Goal: Task Accomplishment & Management: Complete application form

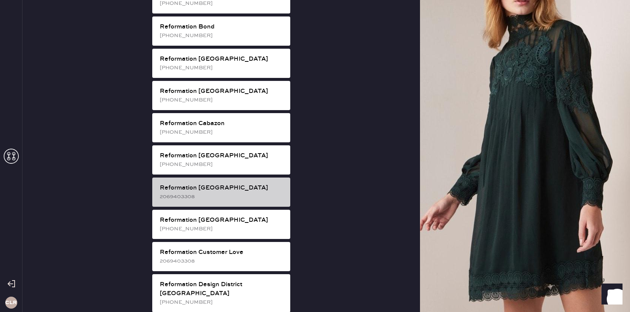
scroll to position [163, 0]
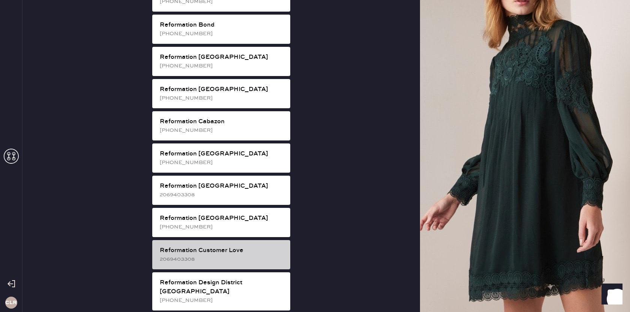
click at [240, 246] on div "Reformation Customer Love" at bounding box center [222, 250] width 125 height 9
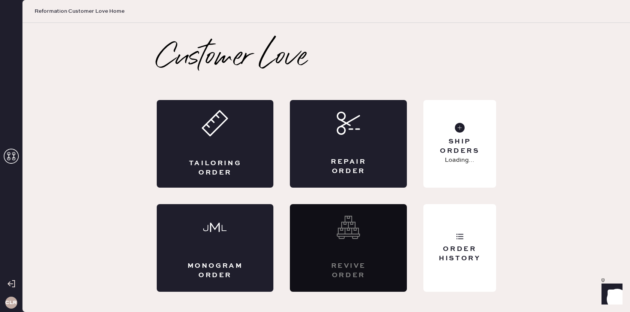
scroll to position [0, 0]
click at [360, 157] on div "Repair Order" at bounding box center [348, 144] width 117 height 88
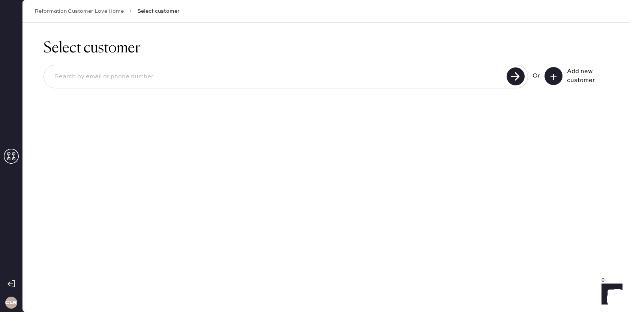
click at [285, 84] on input at bounding box center [276, 76] width 456 height 17
paste input "[EMAIL_ADDRESS][PERSON_NAME][DOMAIN_NAME]"
type input "[EMAIL_ADDRESS][PERSON_NAME][DOMAIN_NAME]"
click at [520, 81] on use at bounding box center [516, 77] width 18 height 18
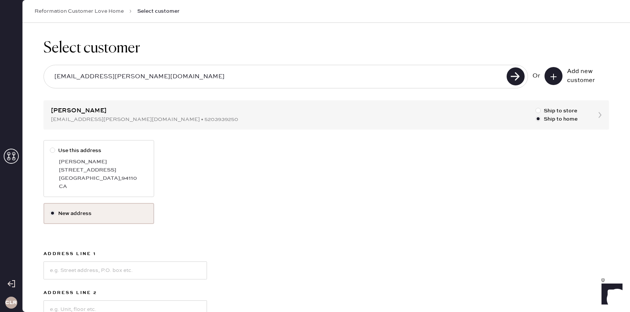
click at [89, 215] on label "New address" at bounding box center [99, 214] width 98 height 8
click at [50, 210] on input "New address" at bounding box center [50, 210] width 0 height 0
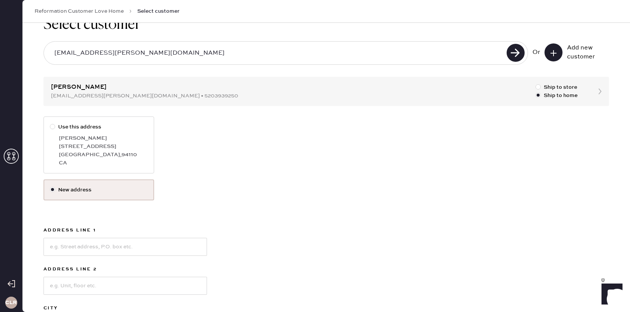
scroll to position [26, 0]
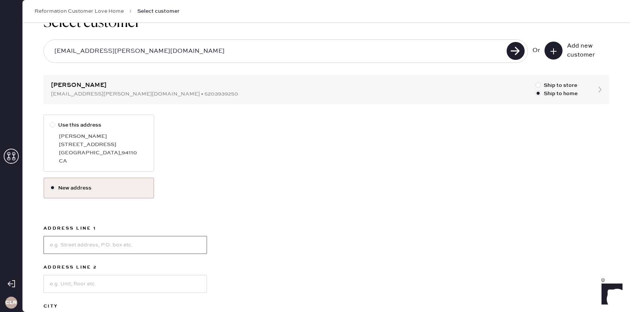
click at [107, 249] on input at bounding box center [126, 245] width 164 height 18
paste input "[STREET_ADDRESS]"
type input "[STREET_ADDRESS]"
click at [79, 285] on input at bounding box center [126, 284] width 164 height 18
paste input "Apt 3010"
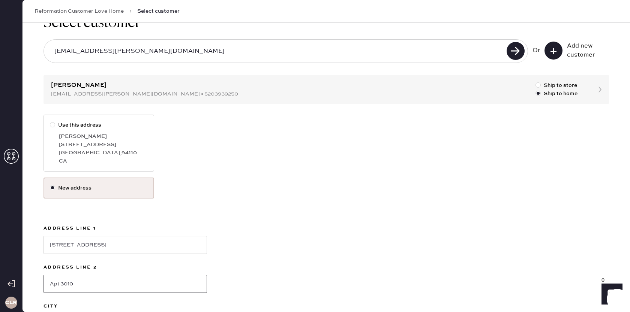
scroll to position [79, 0]
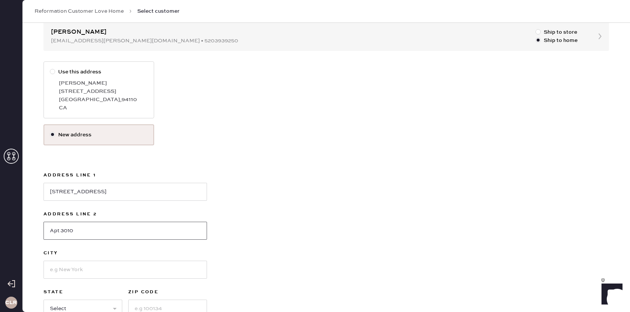
type input "Apt 3010"
click at [75, 273] on input at bounding box center [126, 270] width 164 height 18
type input "[GEOGRAPHIC_DATA]"
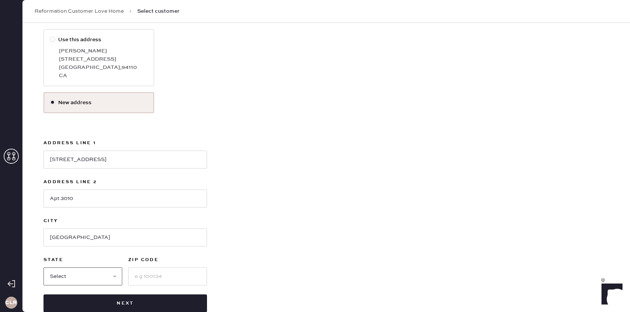
click at [76, 276] on select "Select AK AL AR AZ CA CO CT [GEOGRAPHIC_DATA] DE FL [GEOGRAPHIC_DATA] HI [GEOGR…" at bounding box center [83, 277] width 79 height 18
select select "CA"
click at [44, 268] on select "Select AK AL AR AZ CA CO CT [GEOGRAPHIC_DATA] DE FL [GEOGRAPHIC_DATA] HI [GEOGR…" at bounding box center [83, 277] width 79 height 18
click at [161, 279] on input at bounding box center [167, 277] width 79 height 18
paste input "94103"
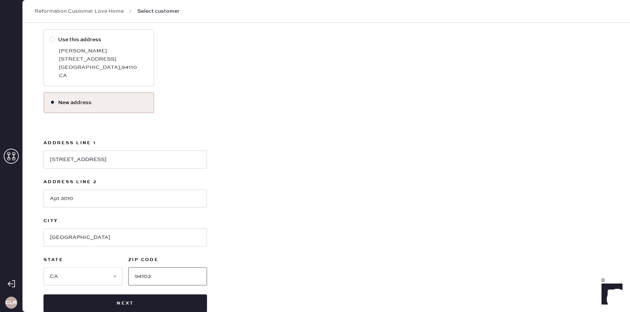
scroll to position [128, 0]
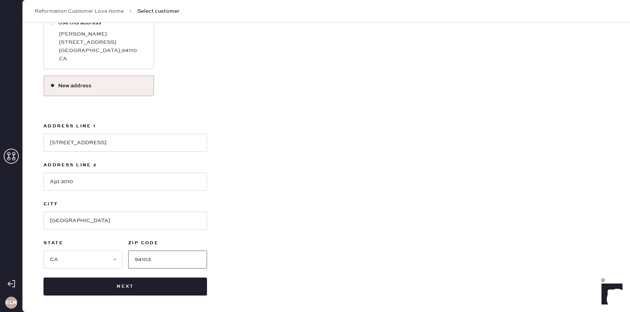
type input "94103"
click at [256, 252] on div "Use this address [PERSON_NAME][GEOGRAPHIC_DATA][STREET_ADDRESS][PERSON_NAME] Ne…" at bounding box center [327, 154] width 566 height 284
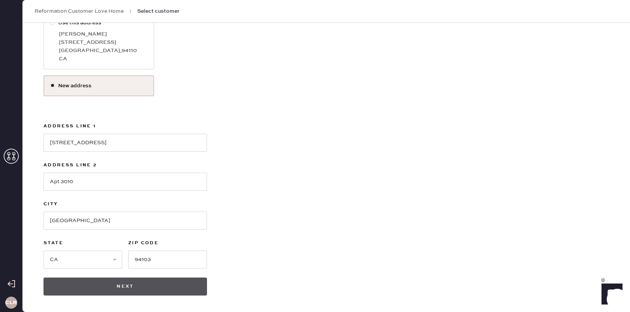
click at [108, 291] on button "Next" at bounding box center [126, 287] width 164 height 18
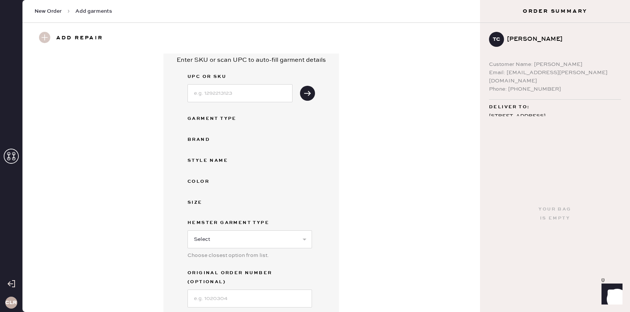
scroll to position [29, 0]
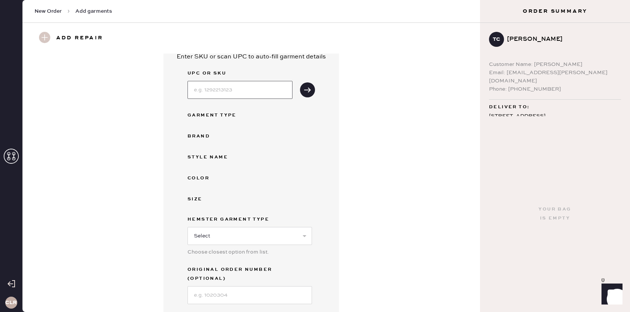
click at [255, 92] on input at bounding box center [240, 90] width 105 height 18
paste input "1309305NEY025"
type input "1309305NEY025"
click at [308, 93] on icon "submit" at bounding box center [308, 90] width 8 height 8
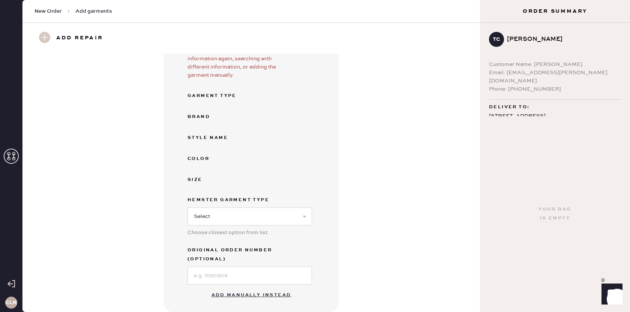
scroll to position [137, 0]
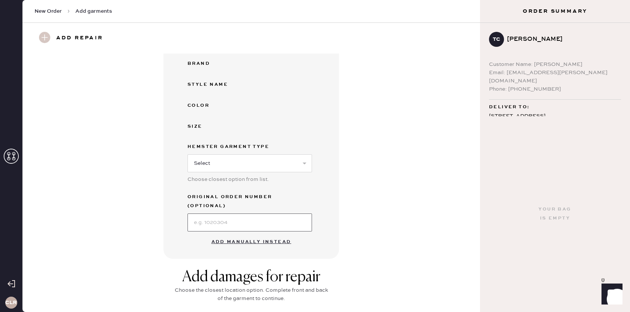
click at [222, 216] on input at bounding box center [250, 223] width 125 height 18
paste input "S10105254"
type input "S10105254"
click at [247, 235] on button "Add manually instead" at bounding box center [251, 242] width 89 height 15
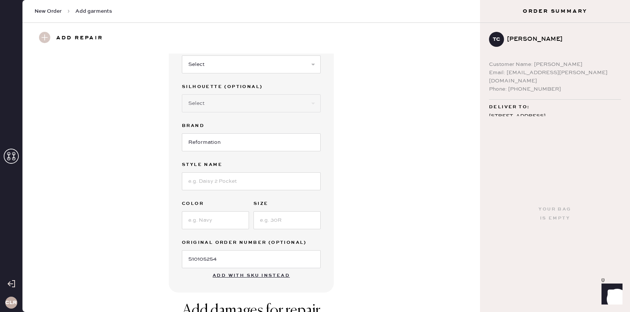
scroll to position [0, 0]
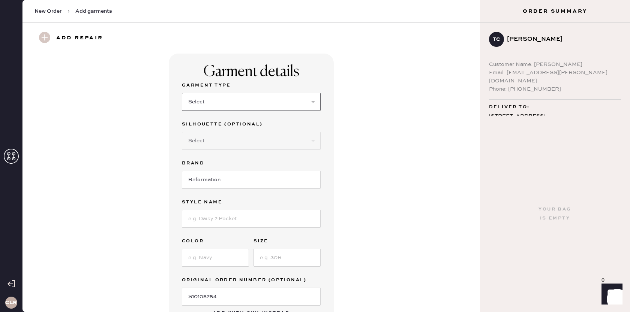
click at [242, 104] on select "Select Basic Skirt Jeans Leggings Pants Shorts Basic Sleeved Dress Basic Sleeve…" at bounding box center [251, 102] width 139 height 18
select select "2"
click at [182, 93] on select "Select Basic Skirt Jeans Leggings Pants Shorts Basic Sleeved Dress Basic Sleeve…" at bounding box center [251, 102] width 139 height 18
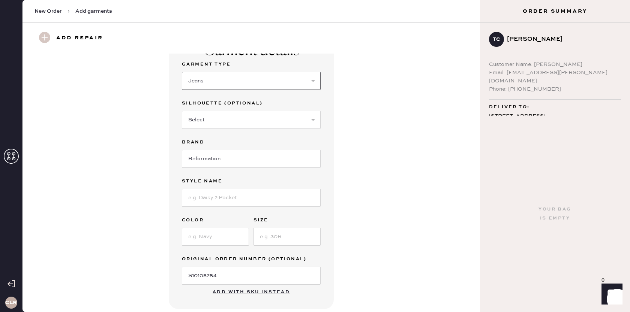
scroll to position [21, 0]
click at [282, 117] on select "Select Shorts Cropped Flare Boot Cut Straight Skinny Other" at bounding box center [251, 120] width 139 height 18
click at [263, 123] on select "Select Shorts Cropped Flare Boot Cut Straight Skinny Other" at bounding box center [251, 120] width 139 height 18
click at [248, 119] on select "Select Shorts Cropped Flare Boot Cut Straight Skinny Other" at bounding box center [251, 120] width 139 height 18
select select "7"
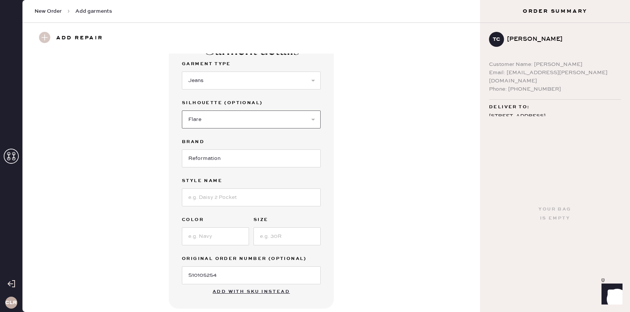
click at [182, 111] on select "Select Shorts Cropped Flare Boot Cut Straight Skinny Other" at bounding box center [251, 120] width 139 height 18
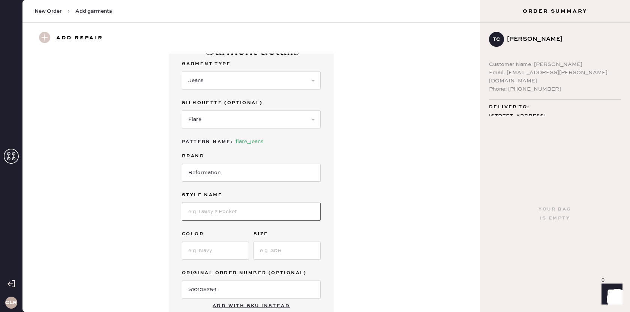
click at [240, 221] on input at bounding box center [251, 212] width 139 height 18
click at [216, 207] on input at bounding box center [251, 212] width 139 height 18
paste input "[PERSON_NAME] High Rise Wide Leg Jeans"
type input "[PERSON_NAME] High Rise Wide Leg Jeans"
click at [212, 251] on input at bounding box center [215, 251] width 67 height 18
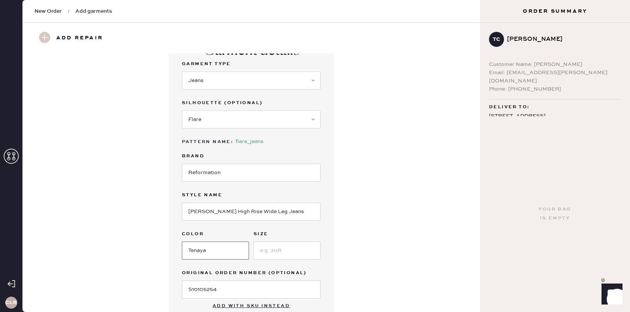
type input "Tenaya"
click at [299, 250] on input at bounding box center [287, 251] width 67 height 18
type input "25"
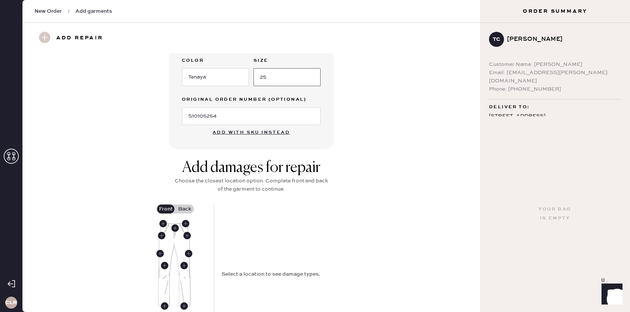
scroll to position [198, 0]
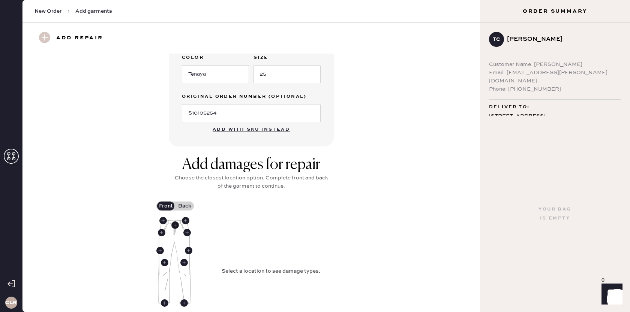
click at [174, 224] on use at bounding box center [175, 226] width 8 height 8
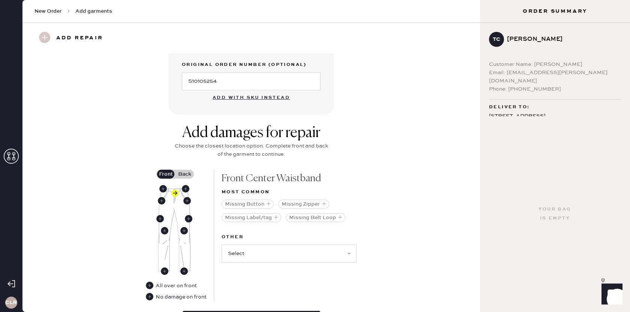
scroll to position [231, 0]
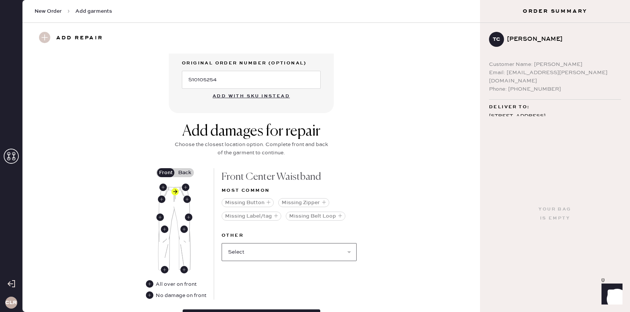
click at [257, 253] on select "Select Broken / Ripped Hem Broken Beads Broken Belt Loop Broken Button Broken E…" at bounding box center [289, 252] width 135 height 18
select select "1740"
click at [222, 243] on select "Select Broken / Ripped Hem Broken Beads Broken Belt Loop Broken Button Broken E…" at bounding box center [289, 252] width 135 height 18
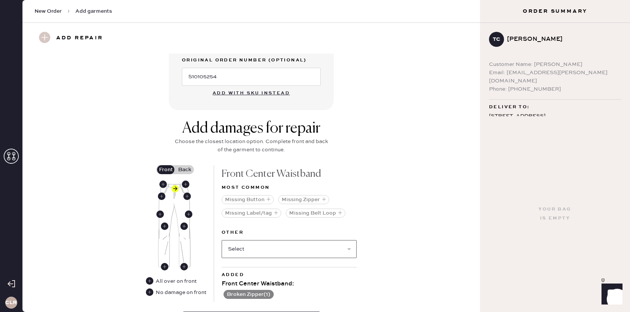
click at [257, 253] on select "Select Broken / Ripped Hem Broken Beads Broken Belt Loop Broken Button Broken E…" at bounding box center [289, 249] width 135 height 18
select select "2098"
click at [222, 240] on select "Select Broken / Ripped Hem Broken Beads Broken Belt Loop Broken Button Broken E…" at bounding box center [289, 249] width 135 height 18
select select
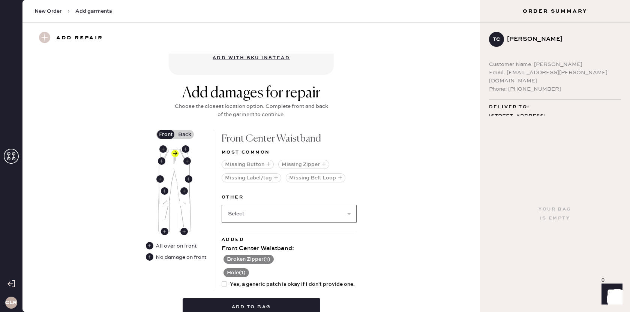
scroll to position [275, 0]
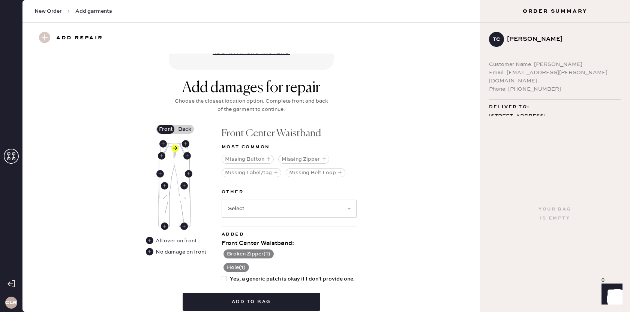
click at [183, 130] on label "Back" at bounding box center [184, 129] width 19 height 9
click at [185, 129] on input "Back" at bounding box center [185, 129] width 0 height 0
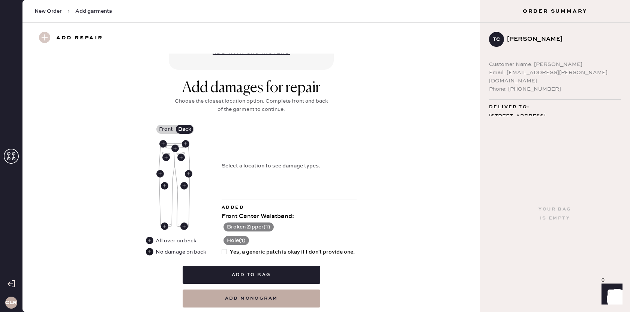
click at [152, 254] on use at bounding box center [150, 252] width 8 height 8
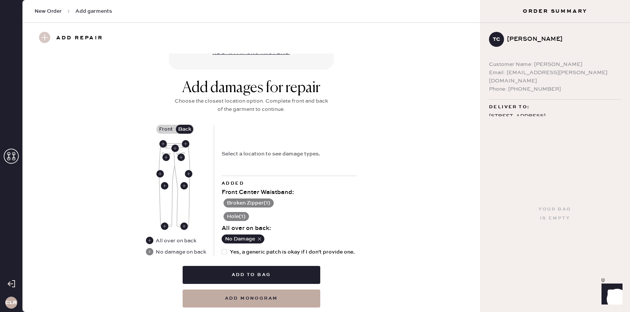
click at [225, 254] on div at bounding box center [224, 251] width 5 height 5
click at [222, 249] on input "Yes, a generic patch is okay if I don't provide one." at bounding box center [222, 248] width 0 height 0
checkbox input "true"
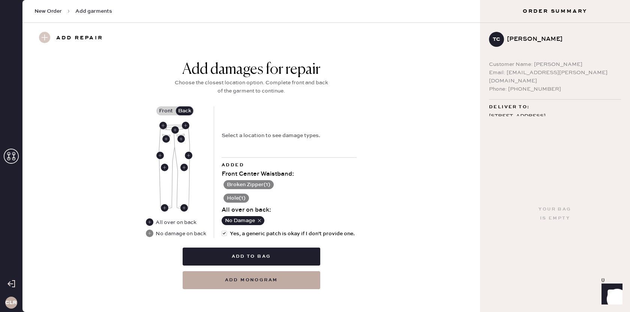
scroll to position [296, 0]
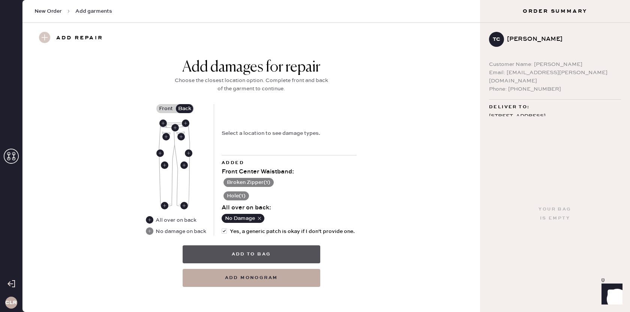
click at [245, 261] on button "Add to bag" at bounding box center [252, 255] width 138 height 18
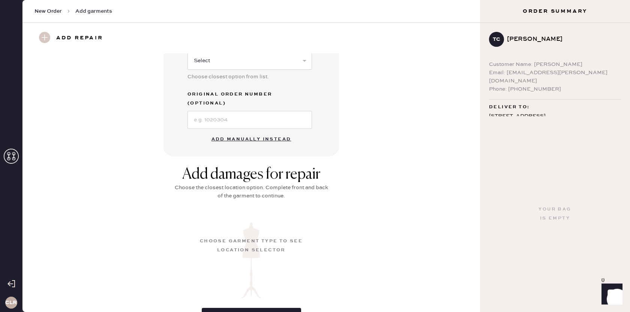
scroll to position [57, 0]
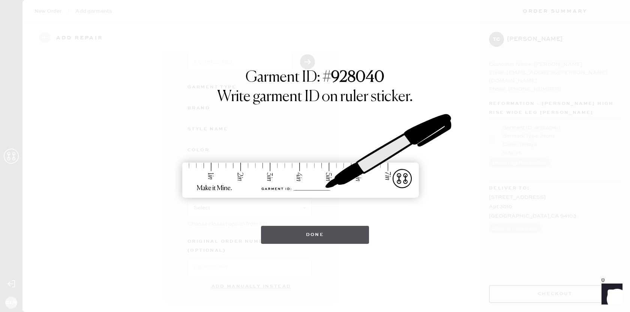
click at [324, 230] on button "Done" at bounding box center [315, 235] width 108 height 18
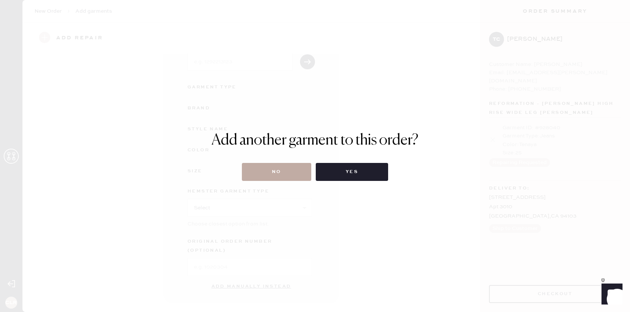
click at [284, 172] on button "No" at bounding box center [276, 172] width 69 height 18
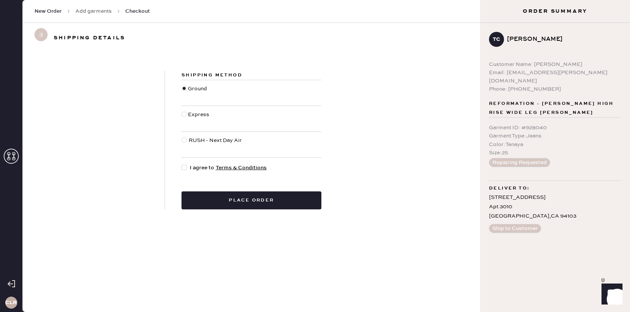
click at [95, 13] on link "Add garments" at bounding box center [93, 12] width 36 height 8
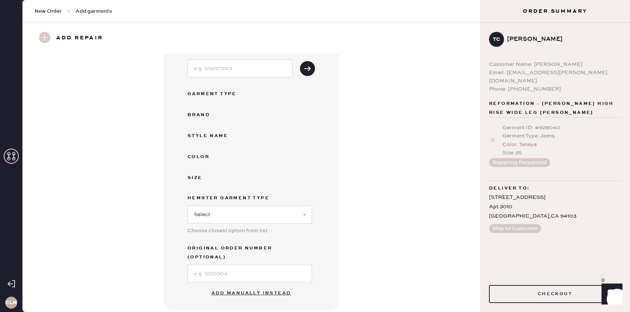
scroll to position [52, 0]
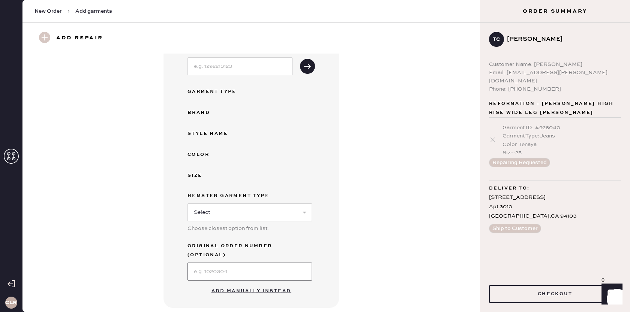
click at [239, 265] on input at bounding box center [250, 272] width 125 height 18
paste input "S16976876"
type input "S16976876"
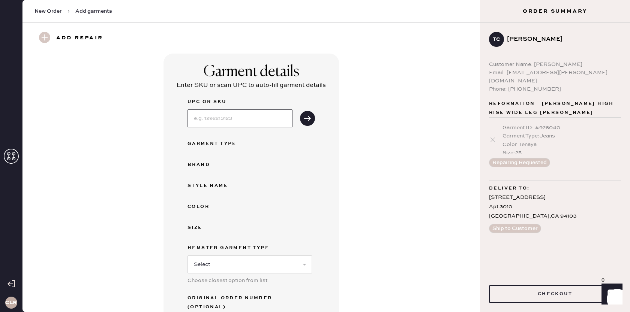
click at [239, 117] on input at bounding box center [240, 119] width 105 height 18
paste input "1309305VVA025"
type input "1309305VVA025"
click at [310, 121] on icon "submit" at bounding box center [308, 119] width 8 height 8
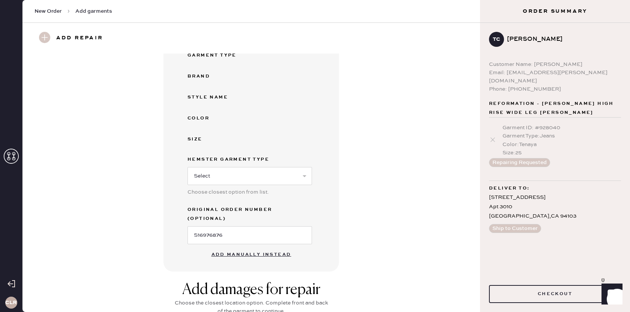
click at [261, 248] on button "Add manually instead" at bounding box center [251, 255] width 89 height 15
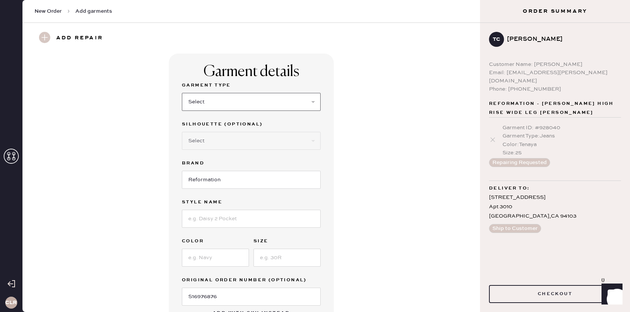
click at [238, 102] on select "Select Basic Skirt Jeans Leggings Pants Shorts Basic Sleeved Dress Basic Sleeve…" at bounding box center [251, 102] width 139 height 18
select select "2"
click at [182, 93] on select "Select Basic Skirt Jeans Leggings Pants Shorts Basic Sleeved Dress Basic Sleeve…" at bounding box center [251, 102] width 139 height 18
click at [255, 141] on select "Select Shorts Cropped Flare Boot Cut Straight Skinny Other" at bounding box center [251, 141] width 139 height 18
click at [242, 137] on select "Select Shorts Cropped Flare Boot Cut Straight Skinny Other" at bounding box center [251, 141] width 139 height 18
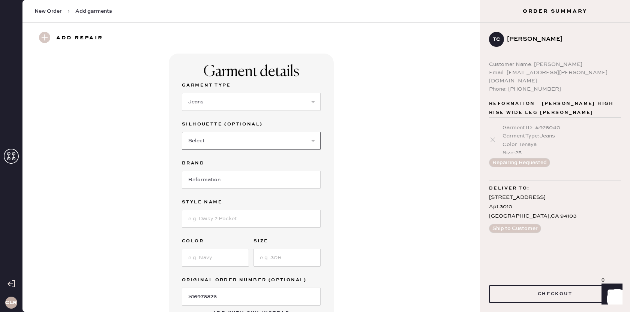
select select "7"
click at [182, 132] on select "Select Shorts Cropped Flare Boot Cut Straight Skinny Other" at bounding box center [251, 141] width 139 height 18
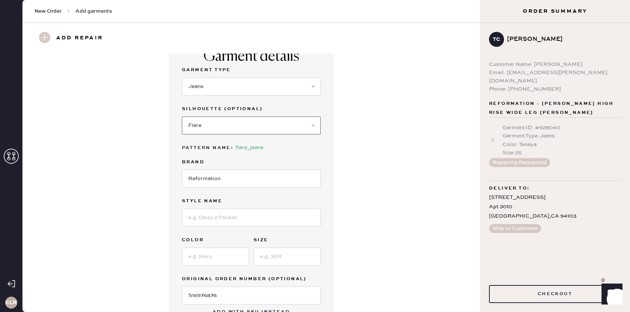
scroll to position [25, 0]
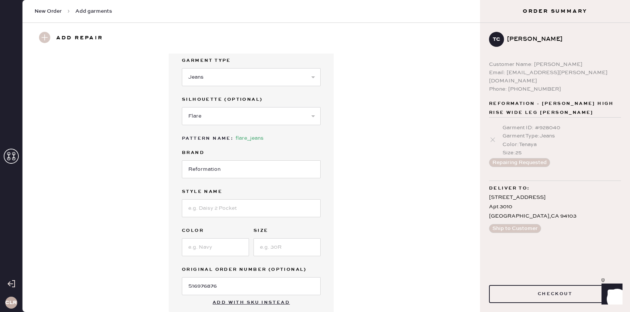
click at [213, 219] on div "Garment Type Select Basic Skirt Jeans Leggings Pants Shorts Basic Sleeved Dress…" at bounding box center [251, 175] width 139 height 239
click at [215, 213] on input at bounding box center [251, 209] width 139 height 18
paste input "[PERSON_NAME] High Rise Wide Leg Jeans"
type input "[PERSON_NAME] High Rise Wide Leg Jeans"
click at [222, 241] on input at bounding box center [215, 248] width 67 height 18
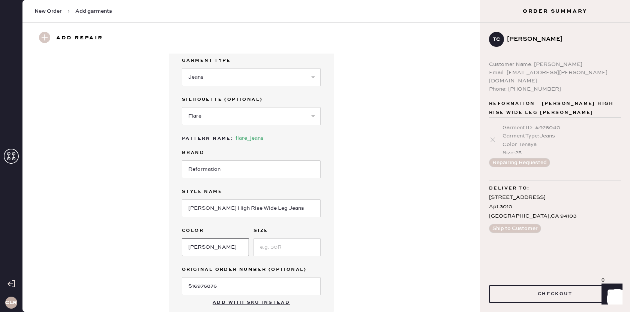
type input "[PERSON_NAME]"
click at [286, 242] on input at bounding box center [287, 248] width 67 height 18
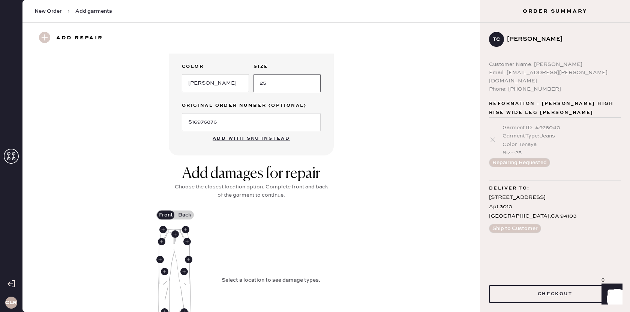
scroll to position [191, 0]
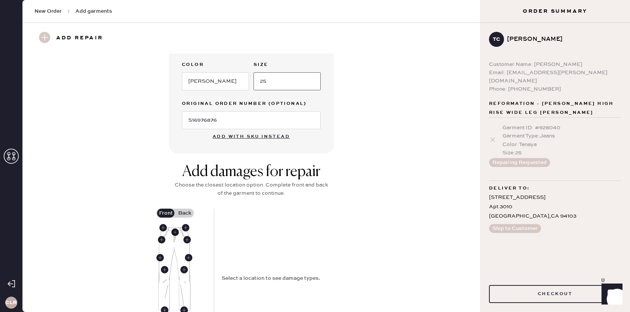
type input "25"
click at [175, 232] on use at bounding box center [175, 233] width 8 height 8
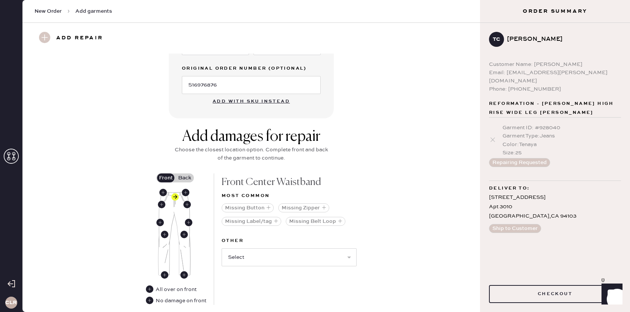
scroll to position [229, 0]
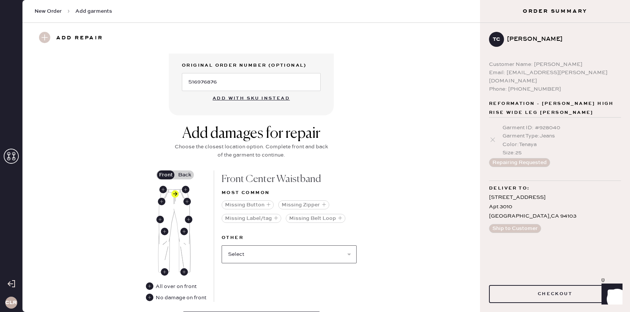
click at [260, 253] on select "Select Broken / Ripped Hem Broken Beads Broken Belt Loop Broken Button Broken E…" at bounding box center [289, 255] width 135 height 18
select select "1740"
click at [222, 246] on select "Select Broken / Ripped Hem Broken Beads Broken Belt Loop Broken Button Broken E…" at bounding box center [289, 255] width 135 height 18
click at [252, 256] on select "Select Broken / Ripped Hem Broken Beads Broken Belt Loop Broken Button Broken E…" at bounding box center [289, 255] width 135 height 18
select select "2098"
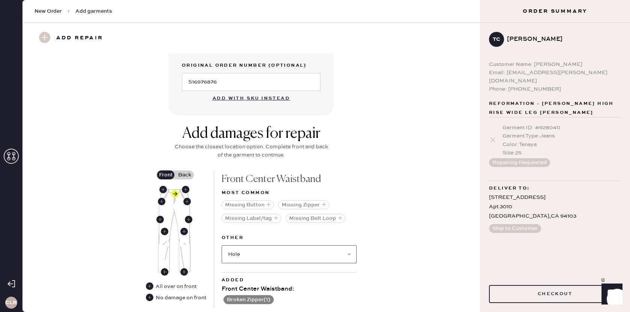
click at [222, 246] on select "Select Broken / Ripped Hem Broken Beads Broken Belt Loop Broken Button Broken E…" at bounding box center [289, 255] width 135 height 18
select select
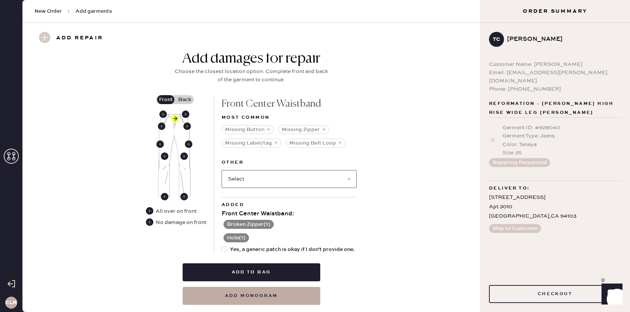
scroll to position [318, 0]
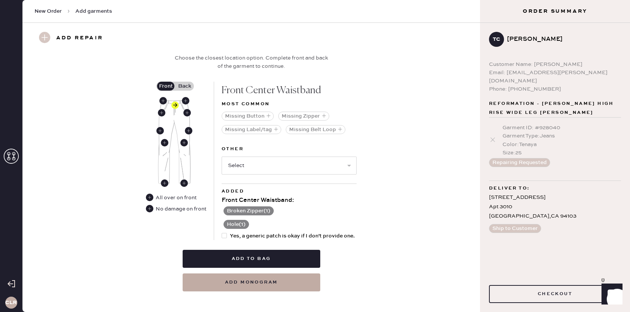
click at [229, 234] on div at bounding box center [226, 236] width 8 height 8
click at [222, 233] on input "Yes, a generic patch is okay if I don't provide one." at bounding box center [222, 232] width 0 height 0
checkbox input "true"
drag, startPoint x: 153, startPoint y: 209, endPoint x: 178, endPoint y: 234, distance: 35.3
click at [177, 234] on div "Front Back All over on front No damage on front" at bounding box center [180, 161] width 68 height 159
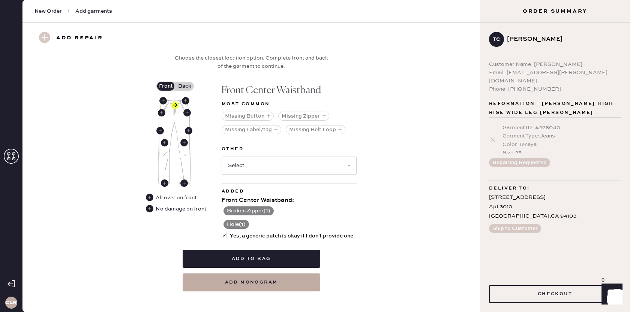
drag, startPoint x: 179, startPoint y: 234, endPoint x: 182, endPoint y: 228, distance: 7.4
click at [180, 232] on div "Front Back All over on front No damage on front" at bounding box center [180, 161] width 68 height 159
click at [183, 84] on label "Back" at bounding box center [184, 86] width 19 height 9
click at [185, 86] on input "Back" at bounding box center [185, 86] width 0 height 0
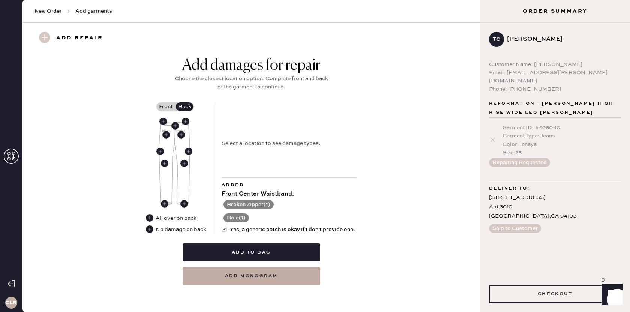
click at [149, 231] on use at bounding box center [150, 230] width 8 height 8
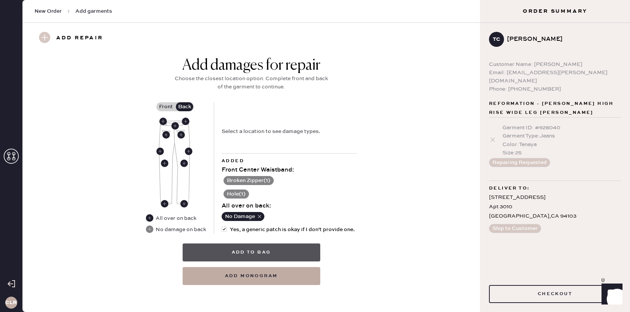
click at [252, 252] on button "Add to bag" at bounding box center [252, 253] width 138 height 18
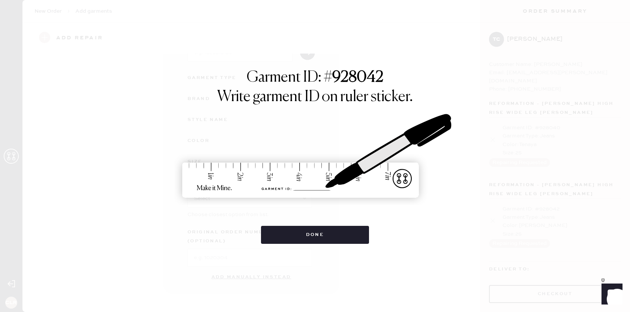
scroll to position [57, 0]
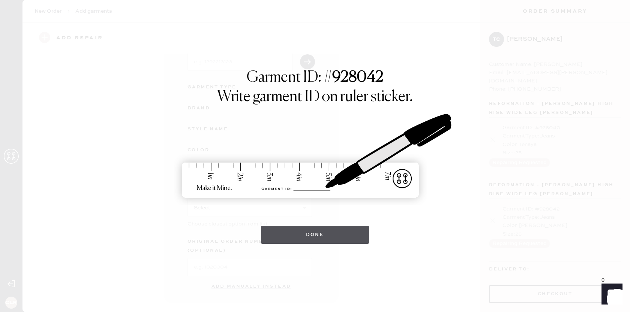
click at [317, 236] on button "Done" at bounding box center [315, 235] width 108 height 18
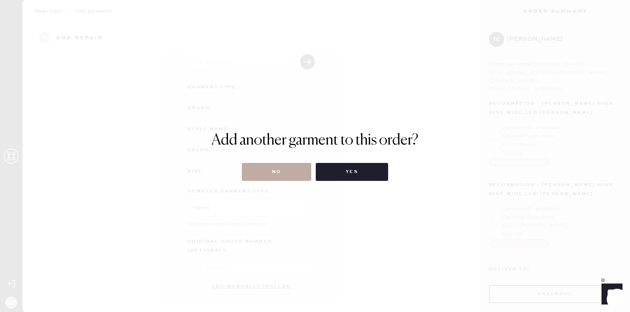
click at [280, 170] on button "No" at bounding box center [276, 172] width 69 height 18
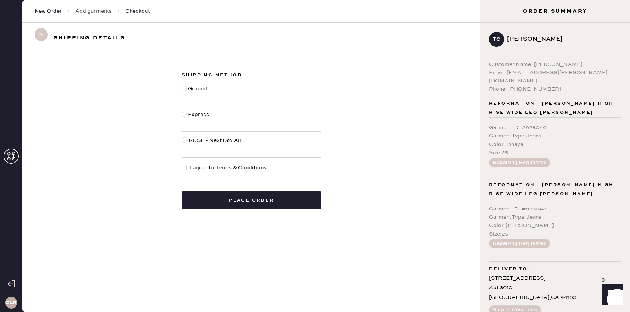
scroll to position [3, 0]
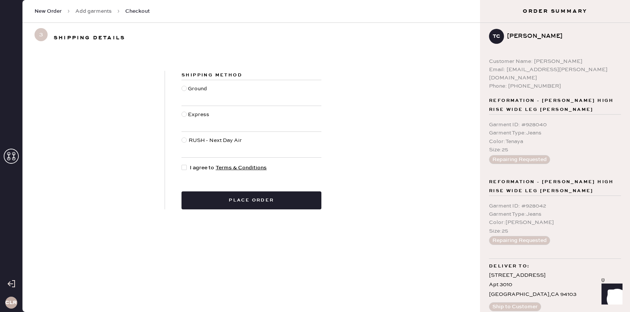
click at [185, 89] on div at bounding box center [184, 88] width 5 height 5
click at [182, 85] on input "Ground" at bounding box center [182, 85] width 0 height 0
radio input "true"
click at [182, 167] on div at bounding box center [184, 167] width 5 height 5
click at [182, 164] on input "I agree to Terms & Conditions" at bounding box center [182, 164] width 0 height 0
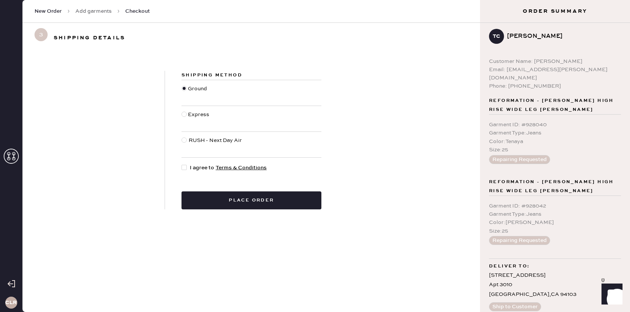
checkbox input "true"
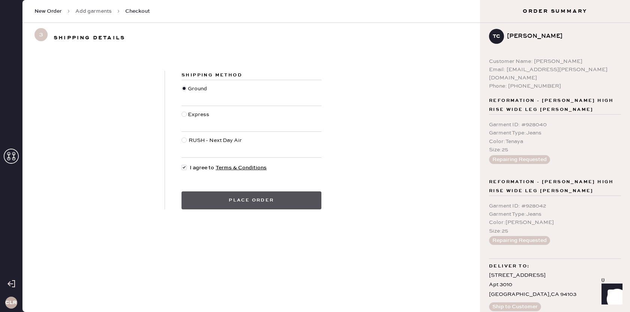
click at [262, 200] on button "Place order" at bounding box center [252, 201] width 140 height 18
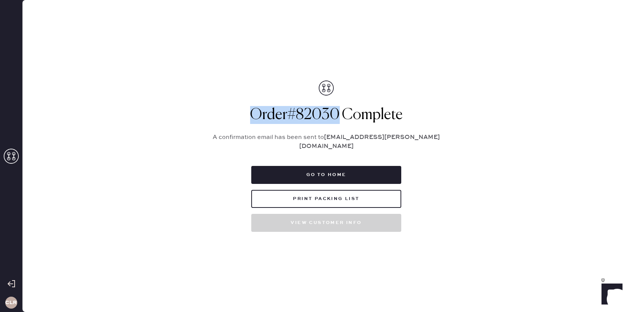
drag, startPoint x: 338, startPoint y: 119, endPoint x: 249, endPoint y: 119, distance: 88.9
click at [246, 119] on h1 "Order # 82030 Complete" at bounding box center [326, 115] width 244 height 18
copy h1 "Order # 82030"
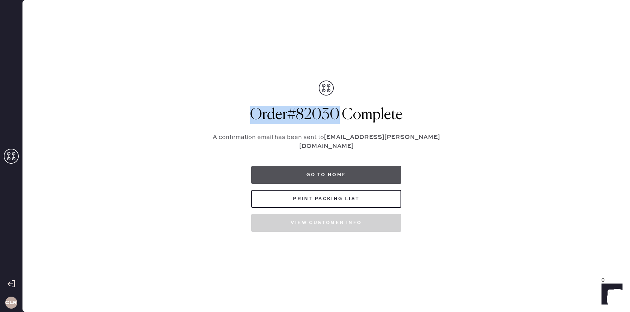
click at [324, 167] on button "Go to home" at bounding box center [326, 175] width 150 height 18
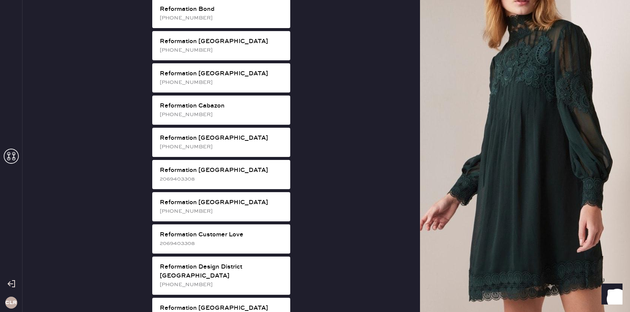
scroll to position [180, 0]
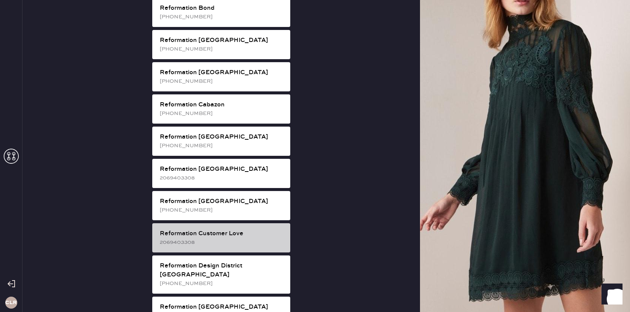
click at [219, 239] on div "2069403308" at bounding box center [222, 243] width 125 height 8
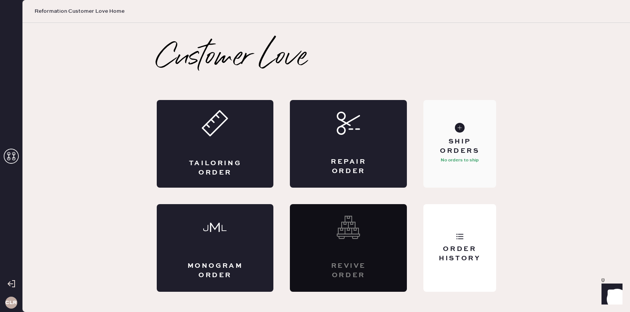
click at [449, 166] on div "Ship Orders No orders to ship" at bounding box center [459, 144] width 72 height 88
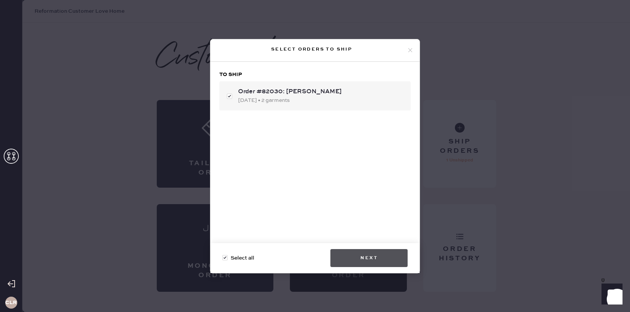
click at [368, 258] on button "Next" at bounding box center [368, 258] width 77 height 18
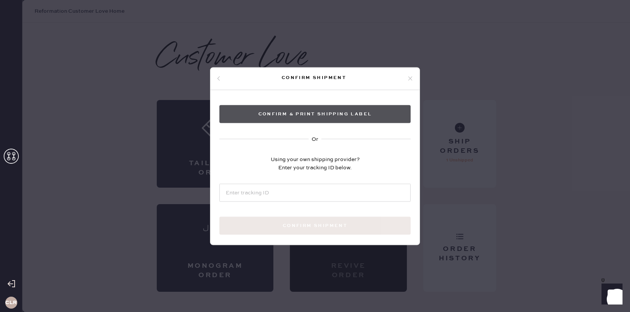
click at [333, 116] on button "Confirm & Print shipping label" at bounding box center [314, 114] width 191 height 18
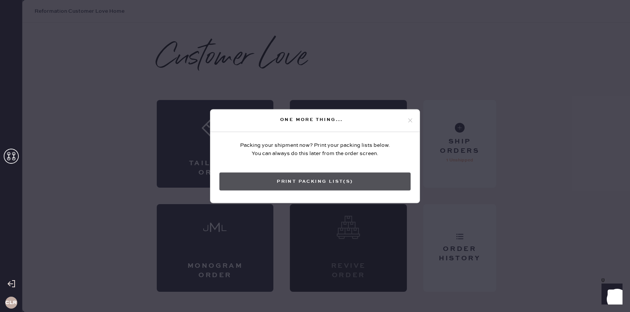
click at [325, 179] on button "Print Packing List(s)" at bounding box center [314, 182] width 191 height 18
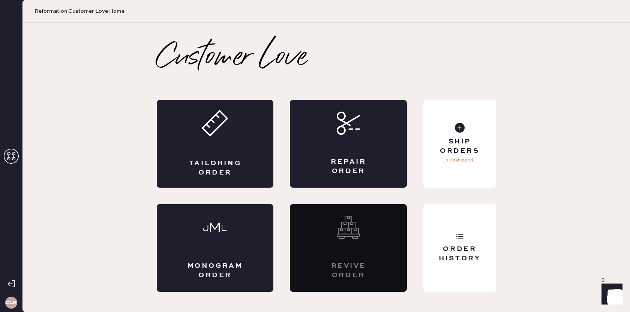
click at [22, 153] on div "CLR" at bounding box center [11, 156] width 23 height 312
click at [13, 154] on icon at bounding box center [11, 156] width 15 height 15
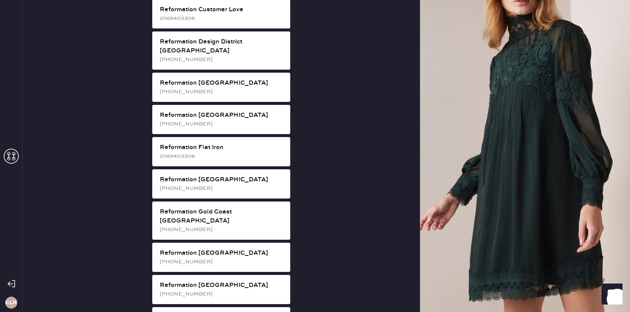
scroll to position [407, 0]
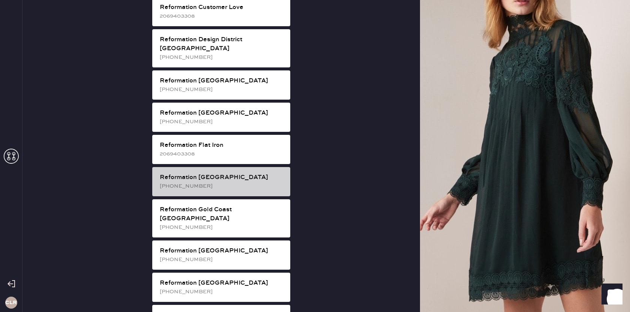
click at [224, 182] on div "[PHONE_NUMBER]" at bounding box center [222, 186] width 125 height 8
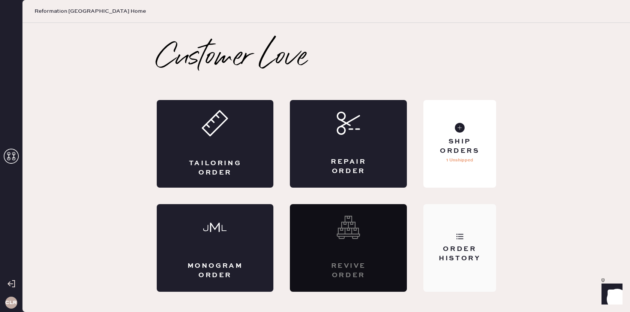
click at [457, 224] on div "Order History" at bounding box center [459, 248] width 72 height 88
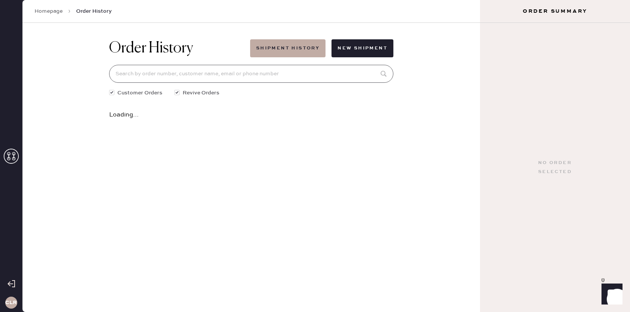
click at [284, 76] on input at bounding box center [251, 74] width 284 height 18
paste input "#81159"
click at [120, 76] on input "#81159" at bounding box center [251, 74] width 284 height 18
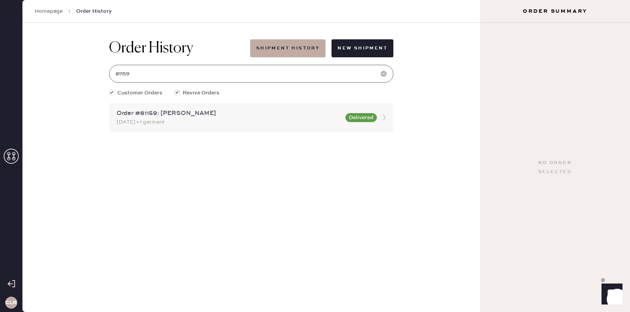
type input "81159"
click at [212, 116] on div "Order #81159: [PERSON_NAME]" at bounding box center [229, 113] width 224 height 9
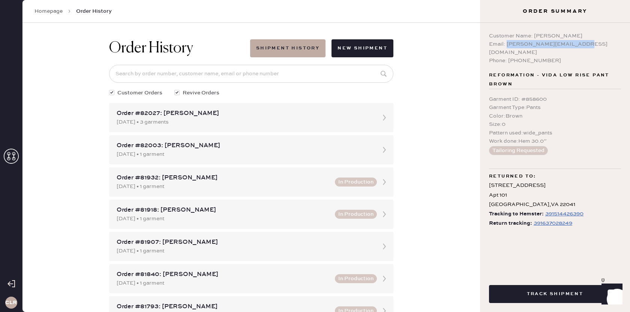
drag, startPoint x: 574, startPoint y: 45, endPoint x: 507, endPoint y: 45, distance: 67.1
click at [507, 45] on div "Email: [PERSON_NAME][EMAIL_ADDRESS][DOMAIN_NAME]" at bounding box center [555, 48] width 132 height 17
copy div "[EMAIL_ADDRESS][DOMAIN_NAME]"
drag, startPoint x: 566, startPoint y: 36, endPoint x: 534, endPoint y: 36, distance: 31.9
click at [533, 36] on div "Customer Name: [PERSON_NAME]" at bounding box center [555, 36] width 132 height 8
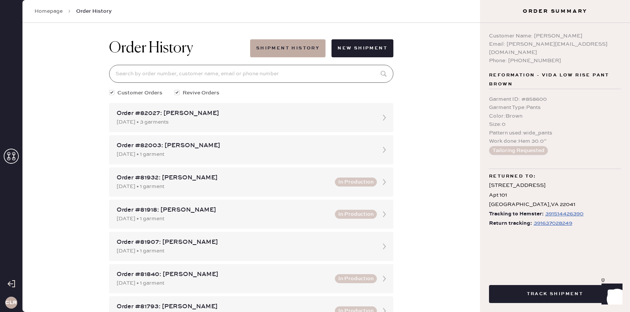
click at [285, 73] on input at bounding box center [251, 74] width 284 height 18
paste input "[URL][DOMAIN_NAME][PERSON_NAME][EMAIL_ADDRESS]"
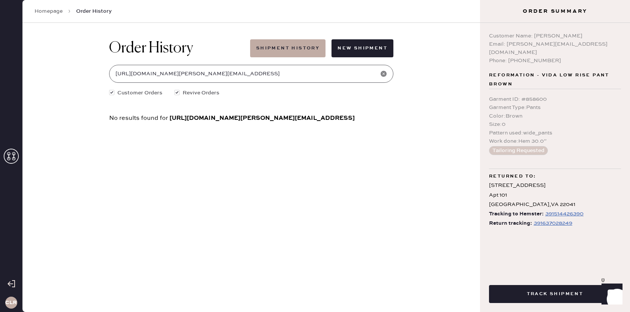
type input "[URL][DOMAIN_NAME][PERSON_NAME][EMAIL_ADDRESS]"
click at [384, 73] on icon at bounding box center [384, 74] width 8 height 8
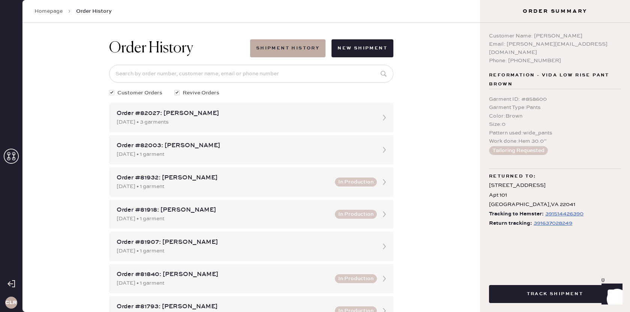
drag, startPoint x: 575, startPoint y: 37, endPoint x: 538, endPoint y: 38, distance: 37.5
click at [534, 38] on div "Customer Name: [PERSON_NAME]" at bounding box center [555, 36] width 132 height 8
copy div "[PERSON_NAME]"
click at [312, 74] on input at bounding box center [251, 74] width 284 height 18
paste input "[PERSON_NAME]"
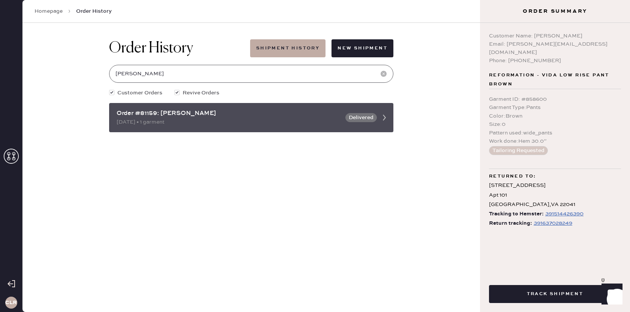
type input "[PERSON_NAME]"
click at [382, 114] on icon at bounding box center [384, 117] width 15 height 15
